Goal: Information Seeking & Learning: Learn about a topic

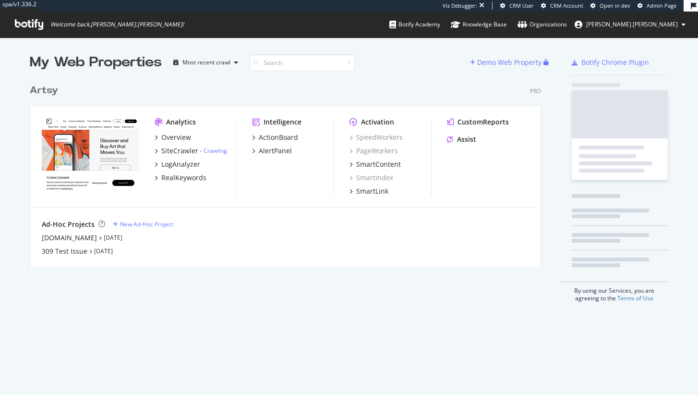
scroll to position [188, 512]
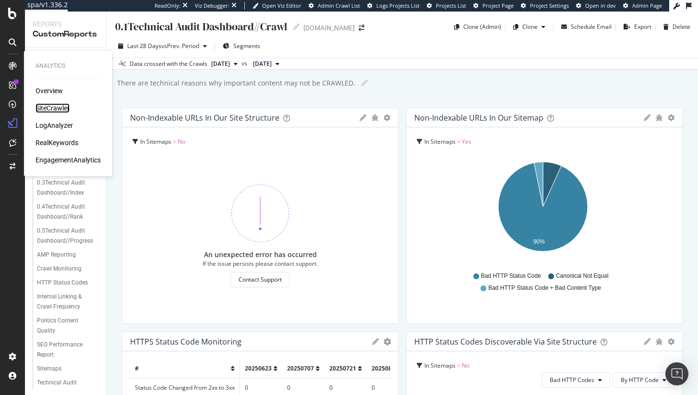
click at [43, 104] on div "SiteCrawler" at bounding box center [53, 108] width 34 height 10
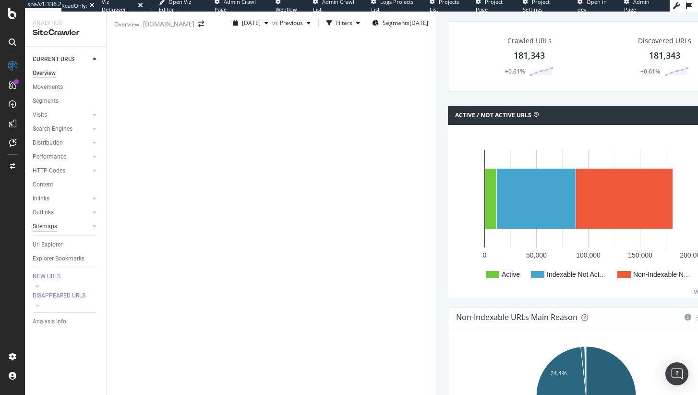
click at [49, 225] on div "Sitemaps" at bounding box center [45, 226] width 24 height 10
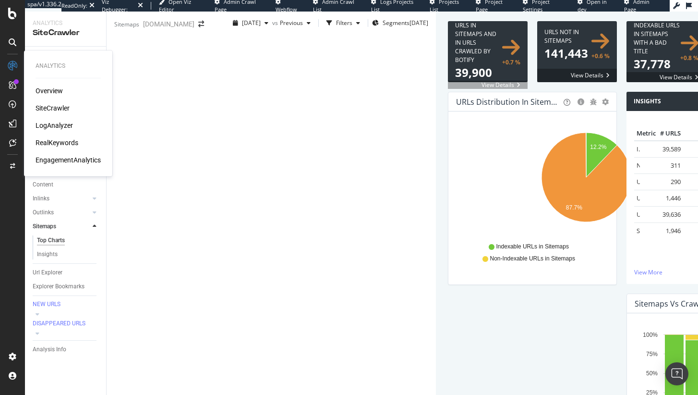
click at [49, 124] on div "LogAnalyzer" at bounding box center [54, 125] width 37 height 10
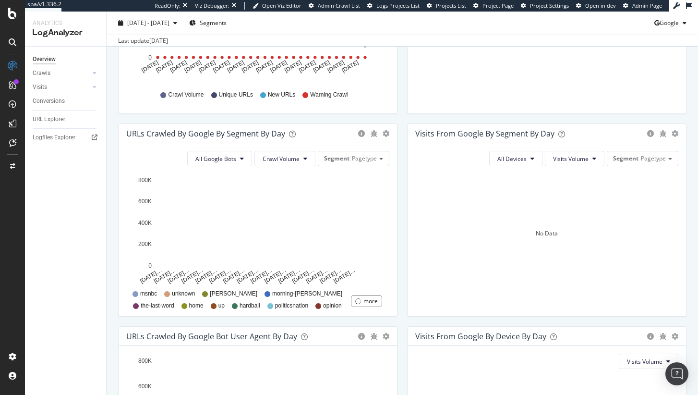
scroll to position [241, 0]
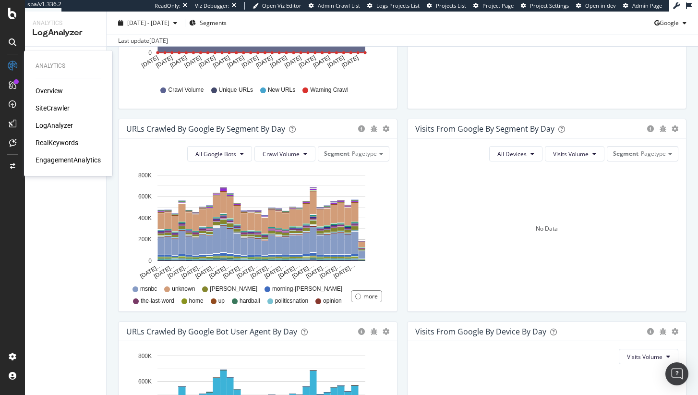
click at [58, 91] on div "Overview" at bounding box center [49, 91] width 27 height 10
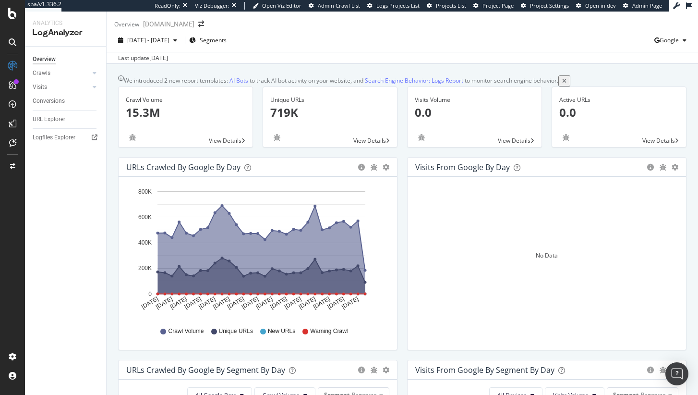
click at [13, 14] on icon at bounding box center [12, 14] width 9 height 12
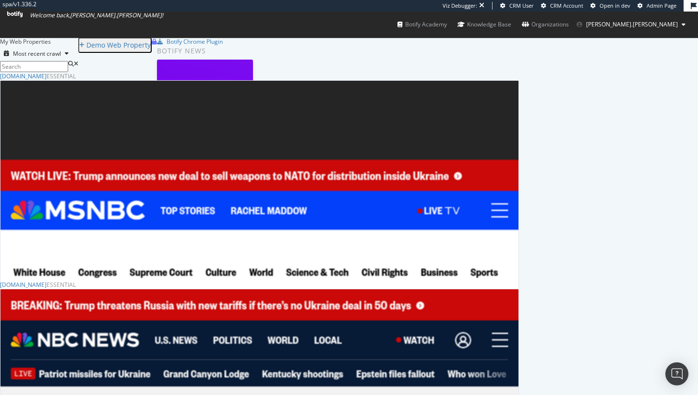
scroll to position [46, 0]
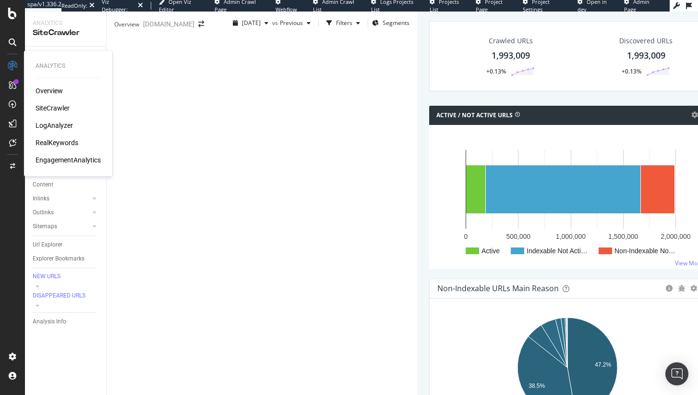
click at [56, 106] on div "SiteCrawler" at bounding box center [53, 108] width 34 height 10
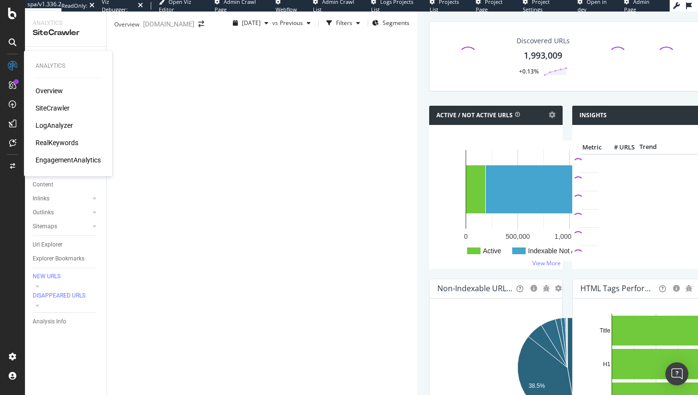
click at [60, 140] on div "RealKeywords" at bounding box center [57, 143] width 43 height 10
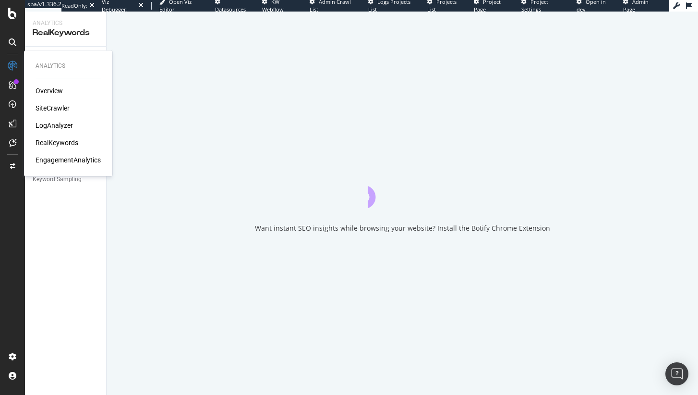
click at [62, 123] on div "LogAnalyzer" at bounding box center [54, 125] width 37 height 10
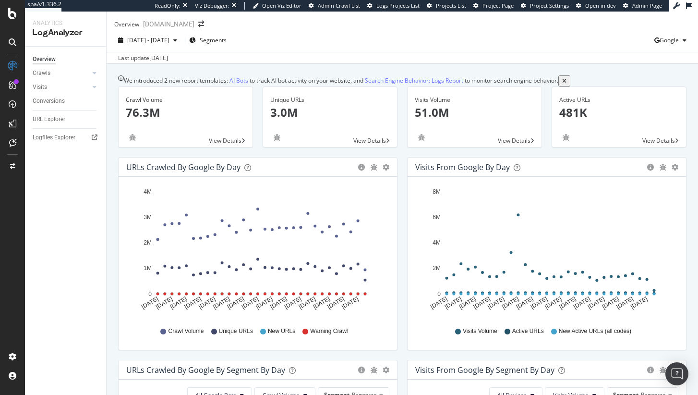
scroll to position [90, 0]
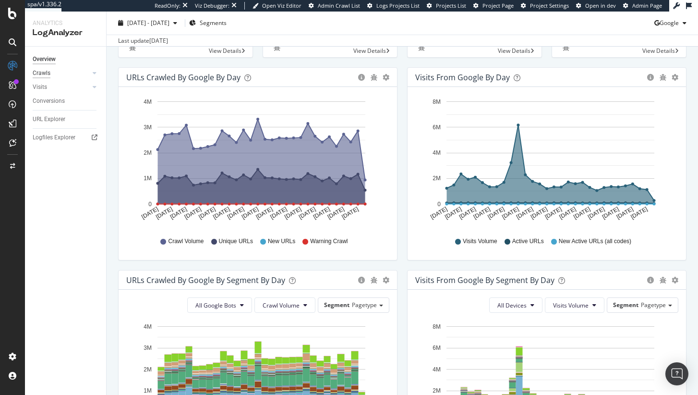
click at [45, 71] on div "Crawls" at bounding box center [42, 73] width 18 height 10
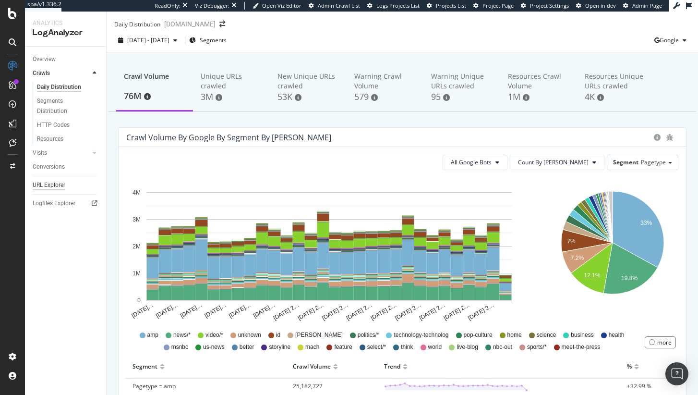
click at [48, 184] on div "URL Explorer" at bounding box center [49, 185] width 33 height 10
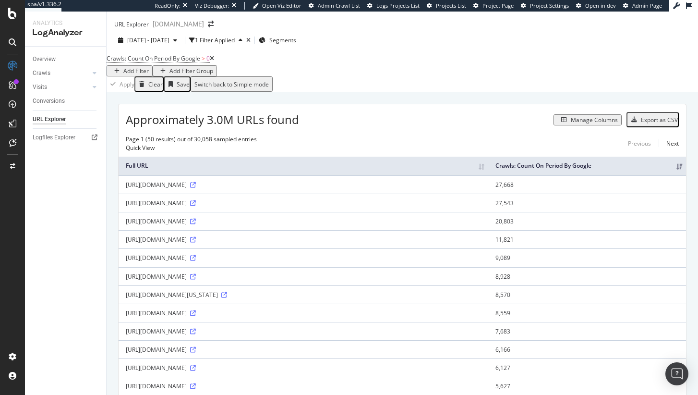
click at [149, 74] on div "Add Filter" at bounding box center [135, 71] width 25 height 8
click at [191, 62] on span "Crawls: Count On Period By Google" at bounding box center [154, 58] width 94 height 8
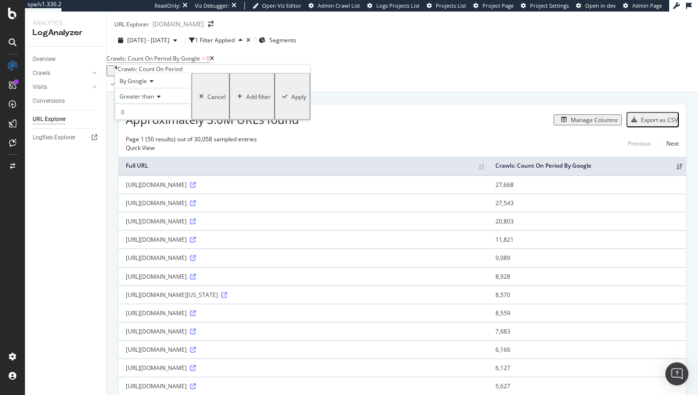
click at [285, 52] on div "2025 Jul. 20th - Aug. 18th 1 Filter Applied Segments" at bounding box center [402, 42] width 591 height 19
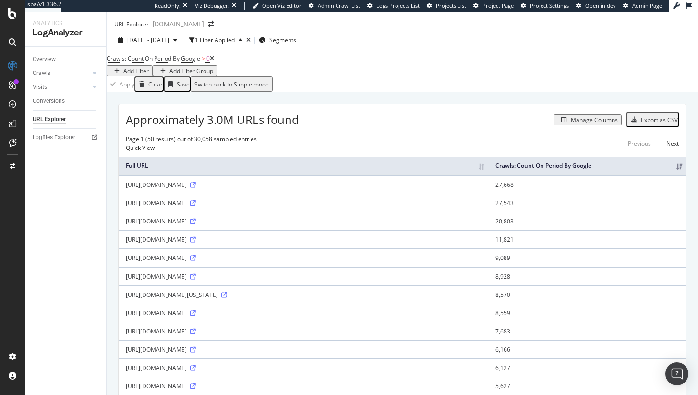
click at [214, 61] on icon at bounding box center [212, 59] width 4 height 6
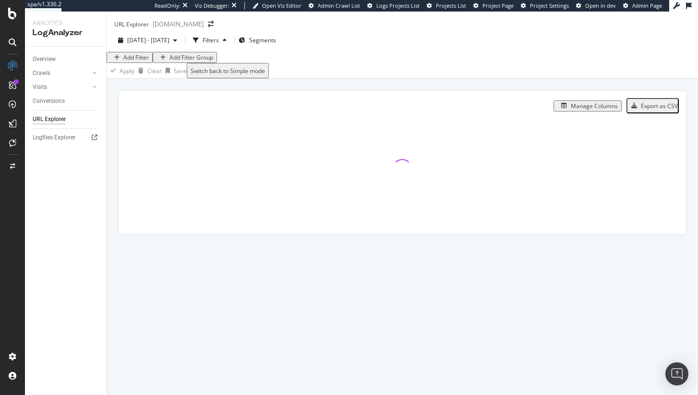
click at [140, 61] on div "Add Filter" at bounding box center [135, 57] width 25 height 8
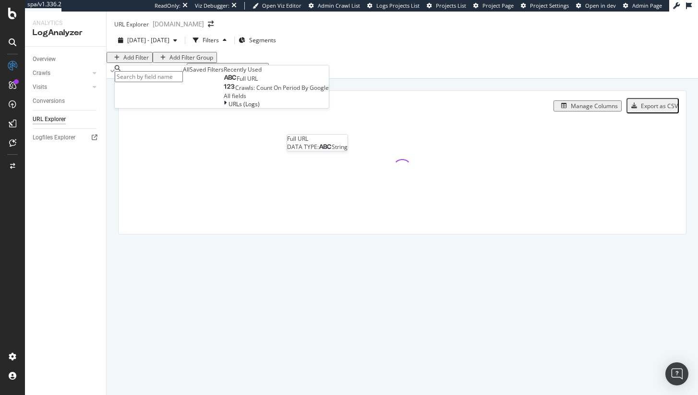
click at [224, 83] on div "Full URL" at bounding box center [241, 79] width 34 height 8
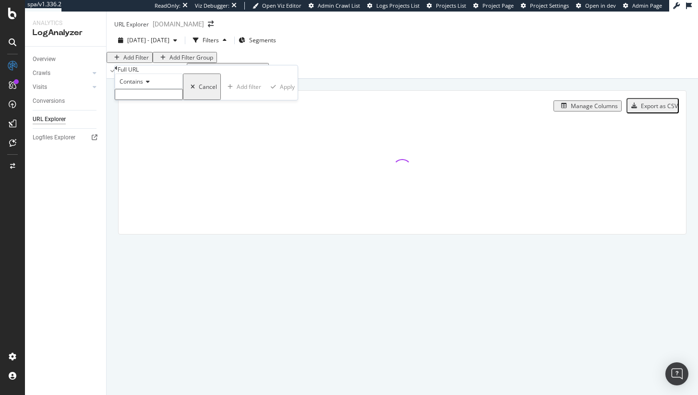
click at [145, 100] on input "text" at bounding box center [149, 94] width 68 height 11
type input "/akam"
click at [283, 94] on div "Apply" at bounding box center [290, 89] width 15 height 8
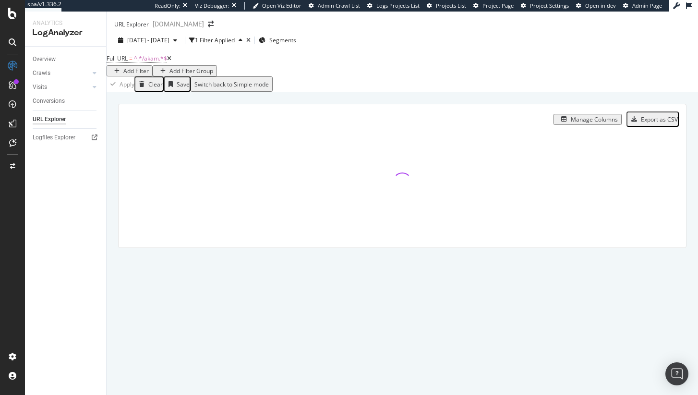
click at [578, 123] on div "Manage Columns" at bounding box center [594, 119] width 47 height 8
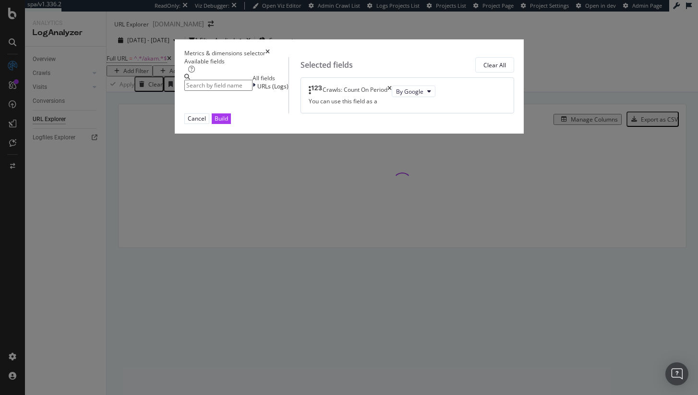
click at [252, 90] on input "modal" at bounding box center [218, 85] width 68 height 11
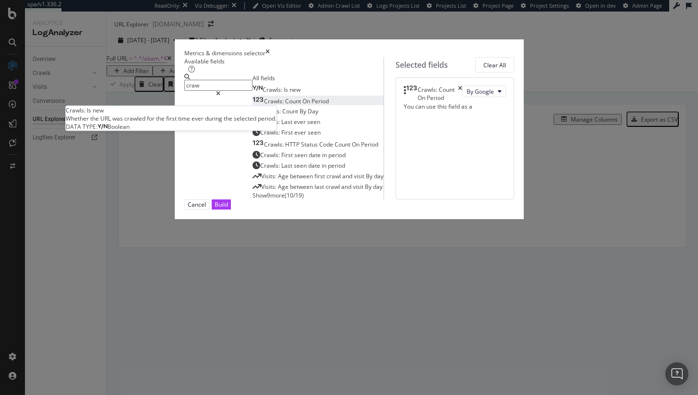
type input "craw"
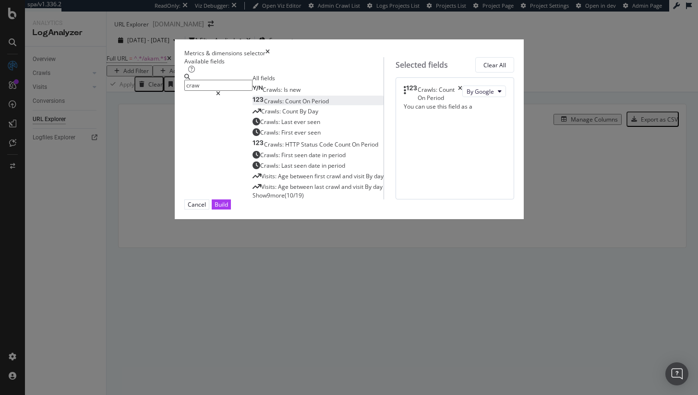
click at [281, 105] on div "Crawls: Count On Period" at bounding box center [291, 101] width 76 height 8
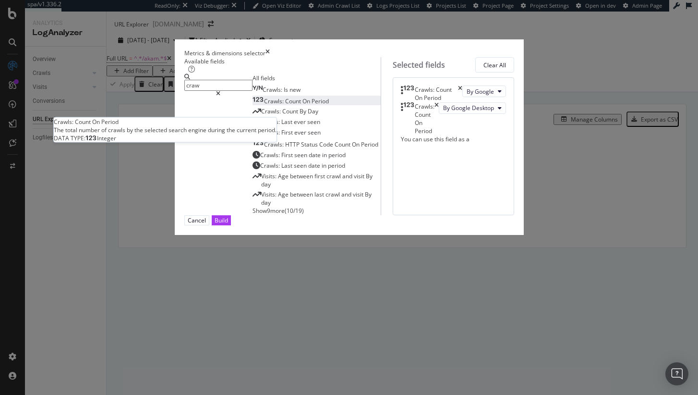
click at [281, 105] on div "Crawls: Count On Period" at bounding box center [291, 101] width 76 height 8
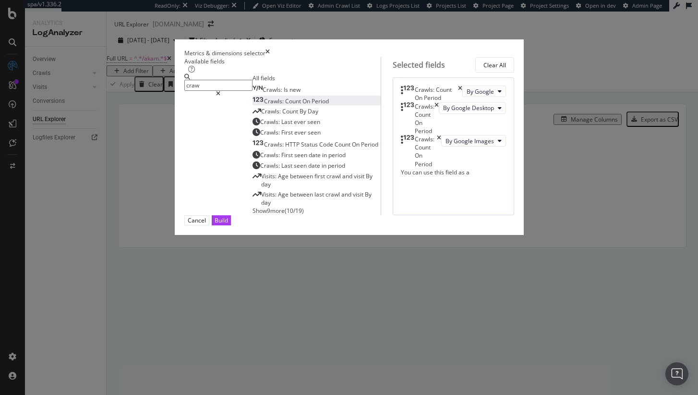
click at [281, 105] on div "Crawls: Count On Period" at bounding box center [291, 101] width 76 height 8
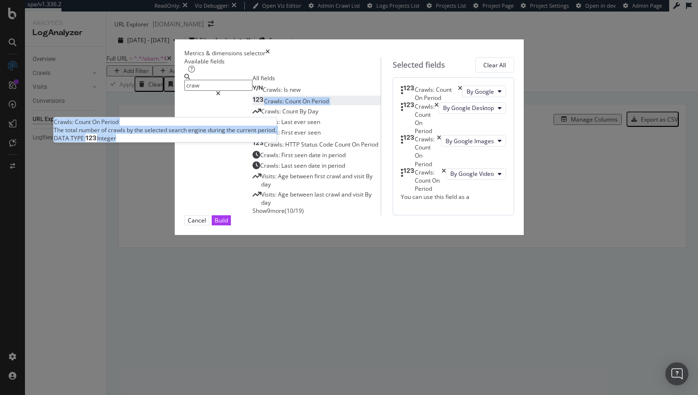
click at [281, 105] on div "Crawls: Count On Period" at bounding box center [291, 101] width 76 height 8
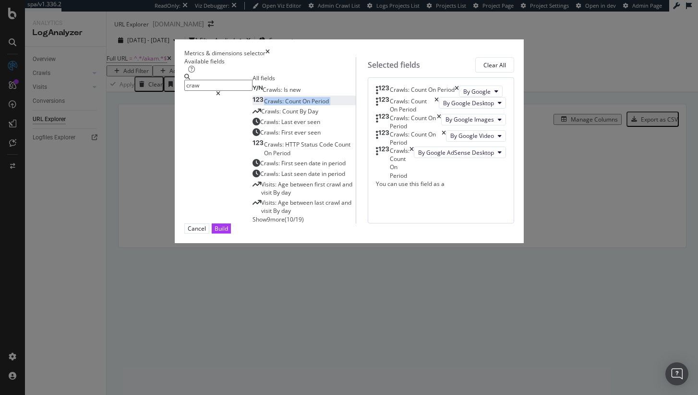
click at [281, 105] on div "Crawls: Count On Period" at bounding box center [291, 101] width 76 height 8
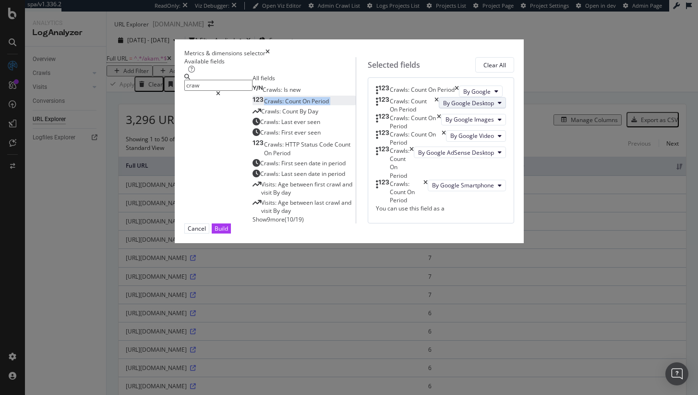
click at [439, 108] on button "By Google Desktop" at bounding box center [472, 103] width 67 height 12
click at [433, 199] on span "By Bing" at bounding box center [418, 203] width 76 height 9
click at [446, 123] on span "By Google Images" at bounding box center [470, 119] width 48 height 8
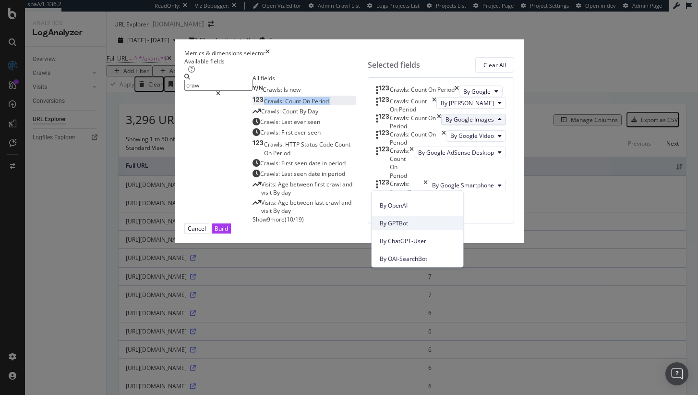
scroll to position [253, 0]
click at [425, 202] on div "By OpenAI" at bounding box center [417, 197] width 91 height 14
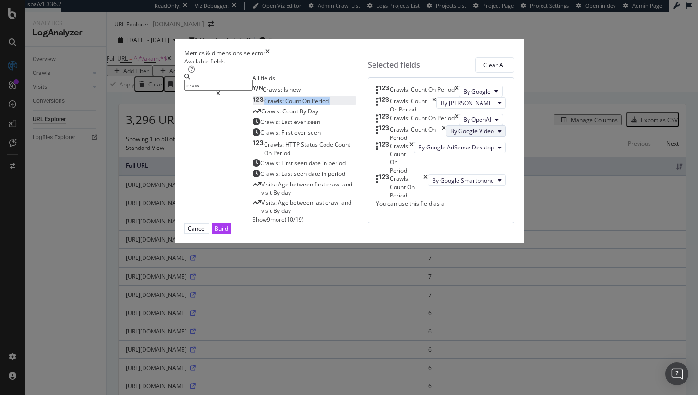
click at [446, 137] on button "By Google Video" at bounding box center [476, 131] width 60 height 12
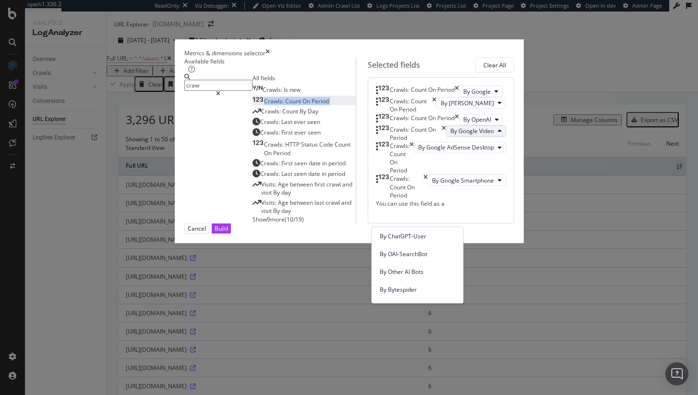
scroll to position [290, 0]
click at [431, 266] on span "By Other AI Bots" at bounding box center [418, 267] width 76 height 9
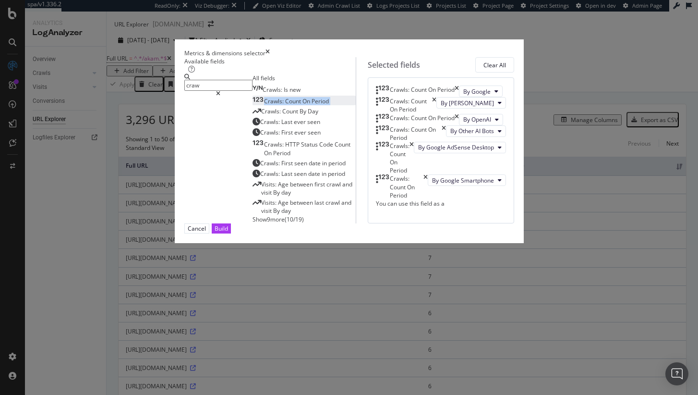
click at [414, 175] on icon "times" at bounding box center [412, 158] width 4 height 33
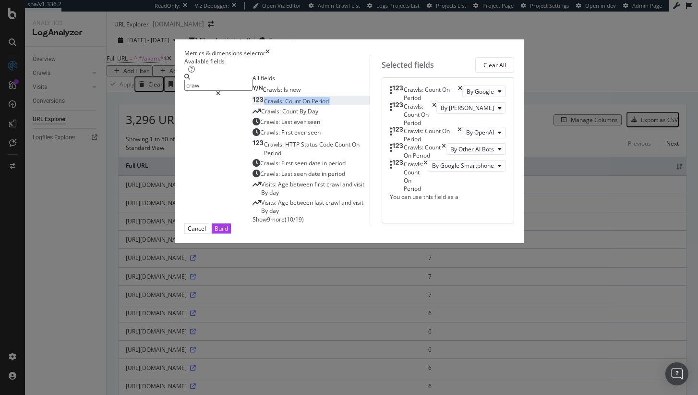
click at [428, 193] on icon "times" at bounding box center [425, 176] width 4 height 33
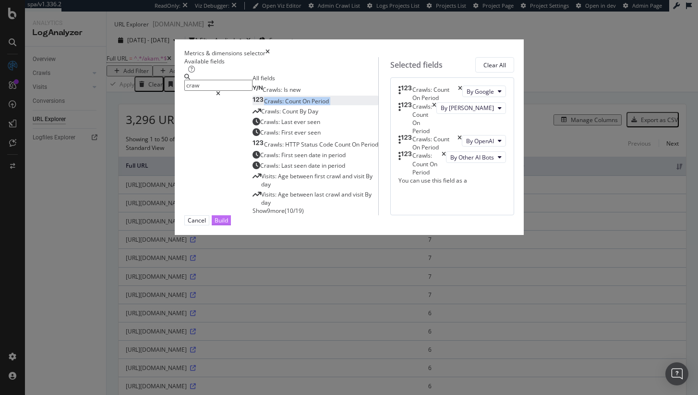
click at [228, 224] on div "Build" at bounding box center [221, 220] width 13 height 8
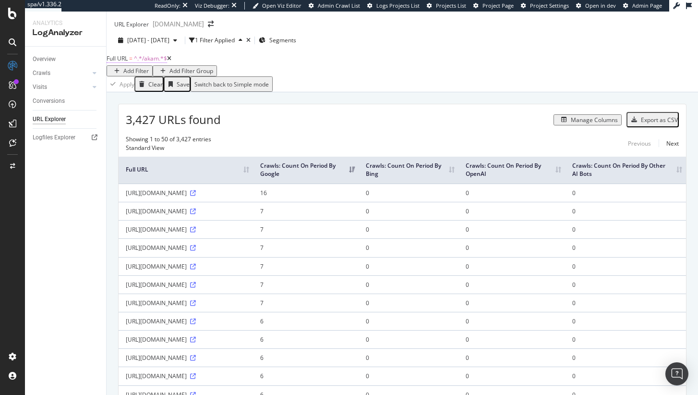
click at [151, 62] on span "^.*/akam.*$" at bounding box center [150, 58] width 33 height 8
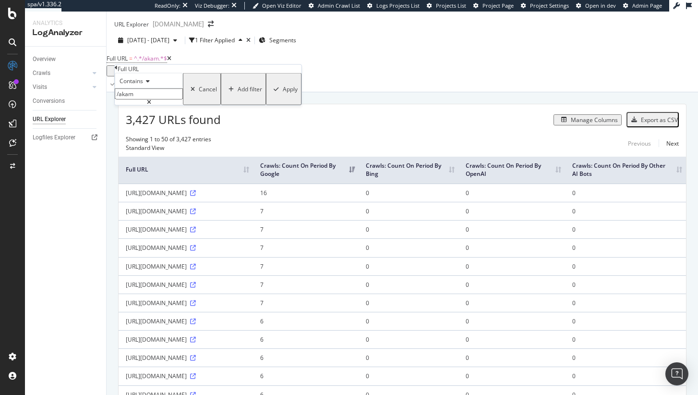
click at [154, 99] on input "/akam" at bounding box center [149, 93] width 68 height 11
click at [142, 99] on input "/akam" at bounding box center [149, 93] width 68 height 11
type input "/search"
click at [283, 93] on div "Apply" at bounding box center [290, 89] width 15 height 8
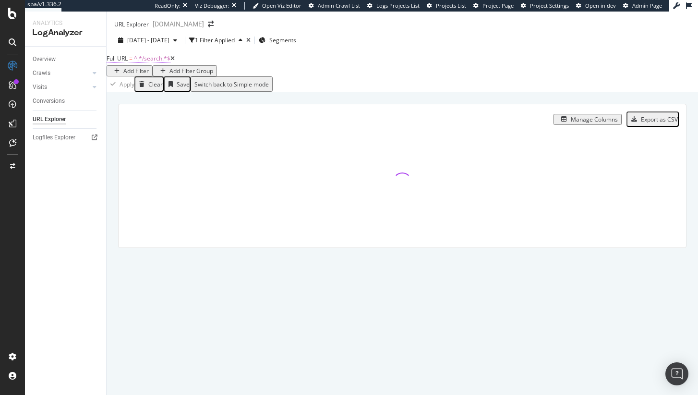
click at [155, 62] on span "^.*/search.*$" at bounding box center [152, 58] width 36 height 8
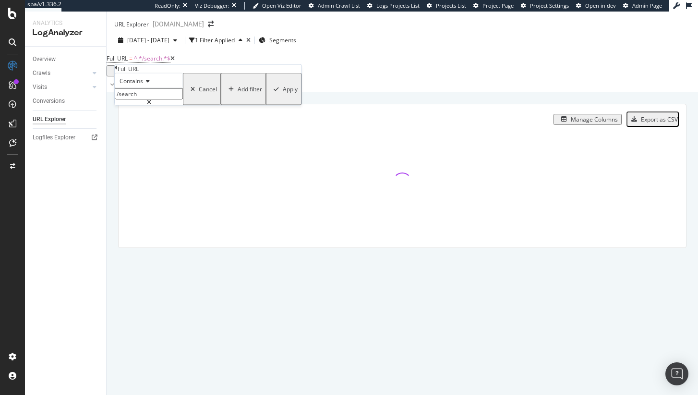
click at [168, 99] on input "/search" at bounding box center [149, 93] width 68 height 11
click at [169, 99] on input "/search" at bounding box center [149, 93] width 68 height 11
type input "/search?"
click at [270, 92] on div "button" at bounding box center [276, 89] width 13 height 6
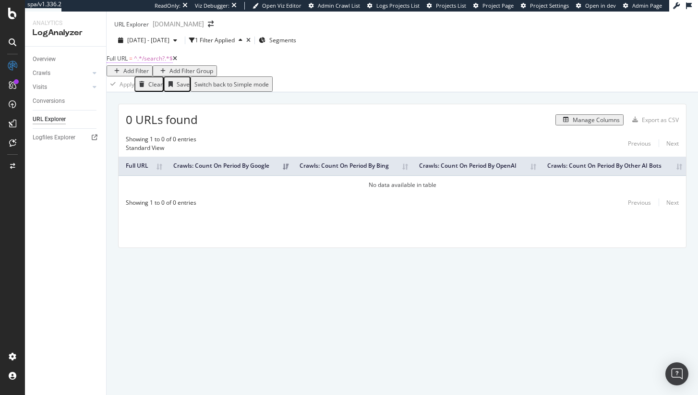
click at [145, 62] on span "^.*/search?.*$" at bounding box center [153, 58] width 39 height 8
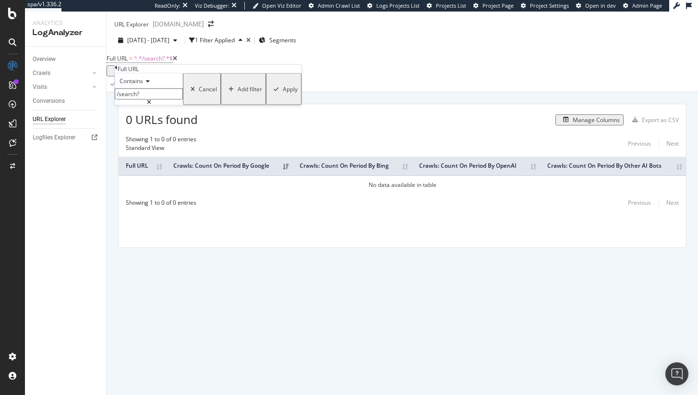
click at [178, 99] on input "/search?" at bounding box center [149, 93] width 68 height 11
click at [283, 93] on div "Apply" at bounding box center [290, 89] width 15 height 8
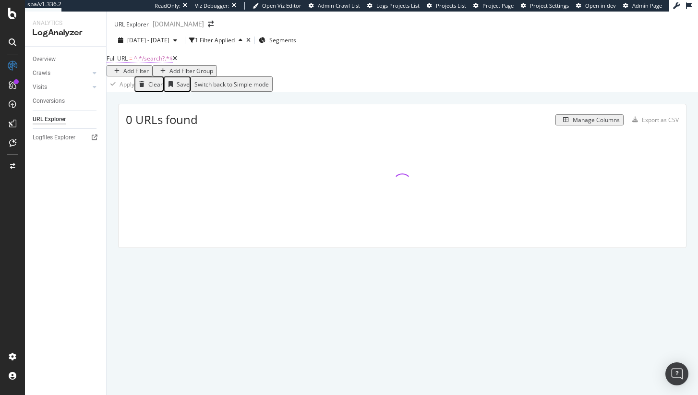
click at [155, 62] on span "^.*/search?.*$" at bounding box center [153, 58] width 39 height 8
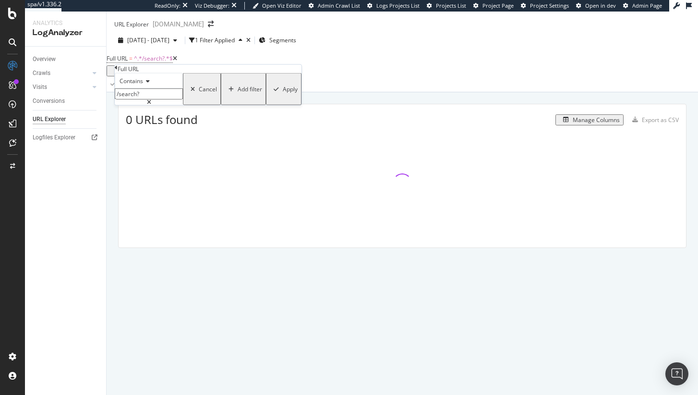
click at [167, 99] on input "/search?" at bounding box center [149, 93] width 68 height 11
click at [170, 99] on input "/search?" at bounding box center [149, 93] width 68 height 11
type input "/search"
click at [283, 93] on div "Apply" at bounding box center [290, 89] width 15 height 8
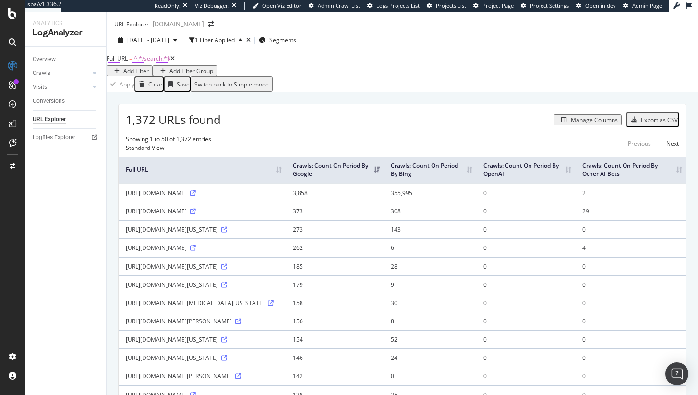
click at [167, 62] on span "^.*/search.*$" at bounding box center [152, 58] width 36 height 8
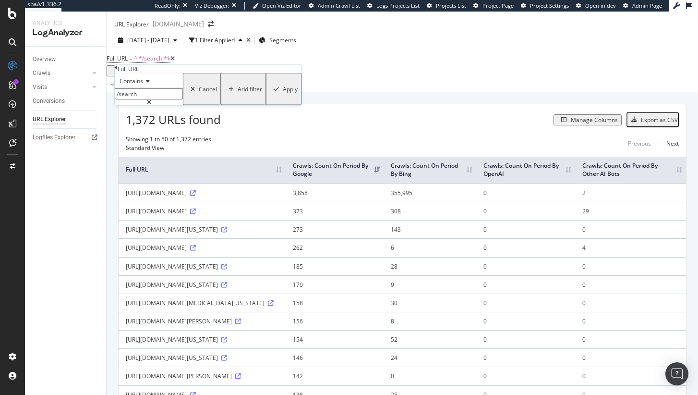
click at [180, 99] on input "/search" at bounding box center [149, 93] width 68 height 11
click at [183, 99] on input "/search" at bounding box center [149, 93] width 68 height 11
type input "/search?"
click at [283, 93] on div "Apply" at bounding box center [290, 89] width 15 height 8
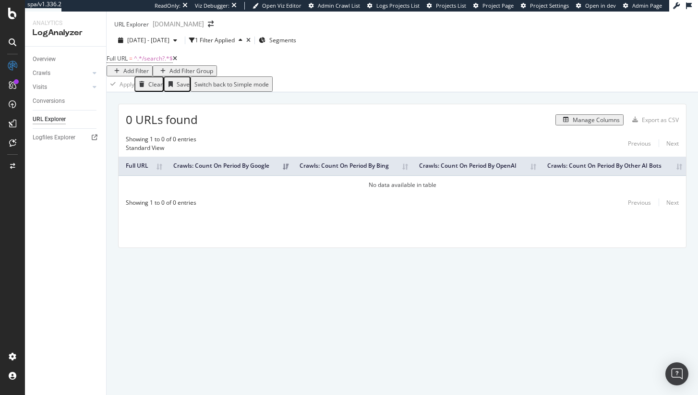
click at [177, 61] on icon at bounding box center [175, 59] width 4 height 6
